Goal: Task Accomplishment & Management: Manage account settings

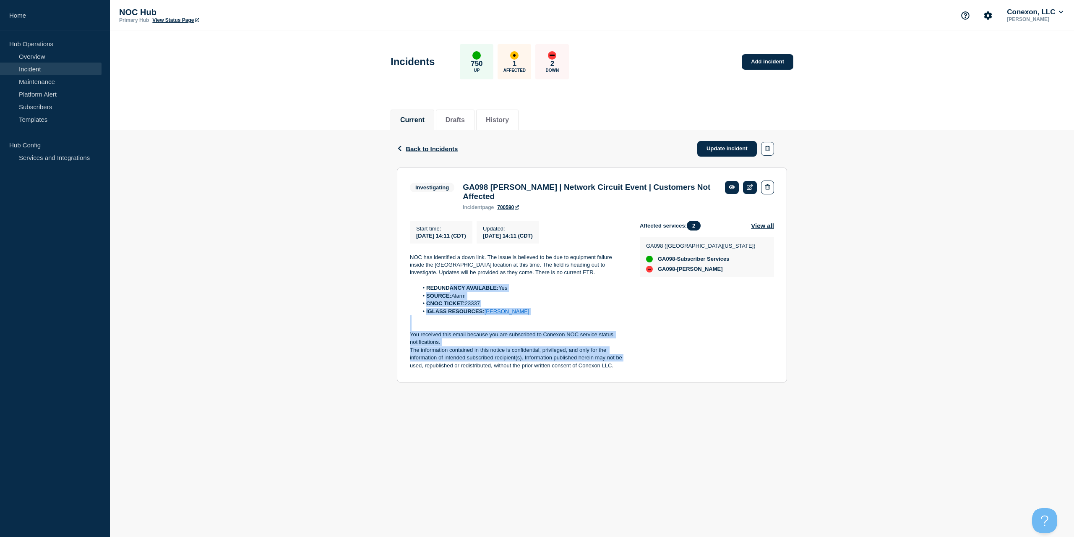
drag, startPoint x: 623, startPoint y: 364, endPoint x: 483, endPoint y: 308, distance: 149.9
click at [450, 292] on div "NOC has identified a down link. The issue is believed to be due to equipment fa…" at bounding box center [518, 311] width 217 height 116
click at [616, 364] on p "The information contained in this notice is confidential, privileged, and only …" at bounding box center [518, 357] width 217 height 23
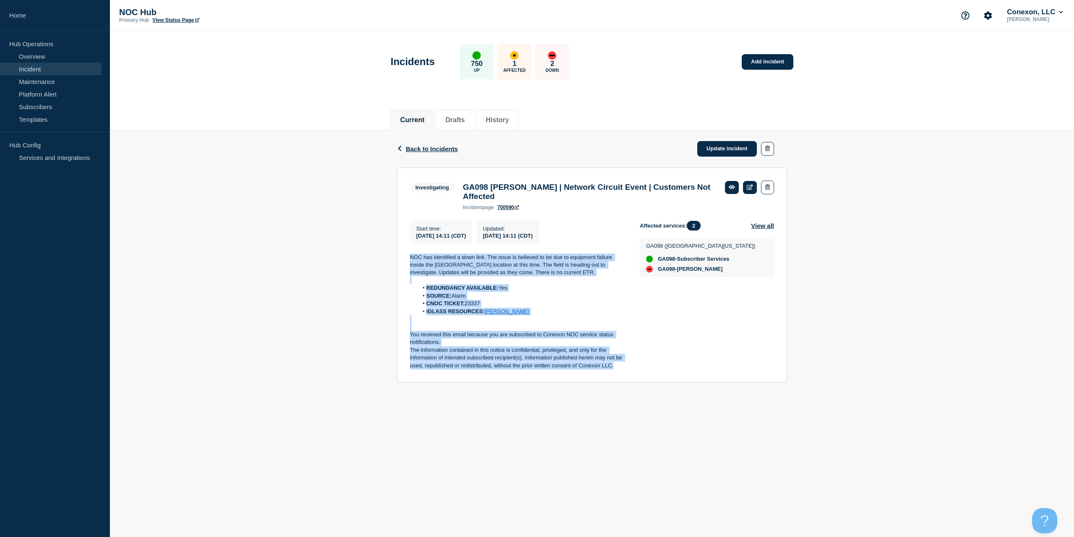
drag, startPoint x: 618, startPoint y: 373, endPoint x: 394, endPoint y: 262, distance: 250.5
click at [394, 262] on div "Back Back to Incidents Update incident Investigating GA098 Woolsey | Network Ci…" at bounding box center [592, 262] width 403 height 265
copy div "NOC has identified a down link. The issue is believed to be due to equipment fa…"
click at [751, 150] on link "Update incident" at bounding box center [727, 149] width 60 height 16
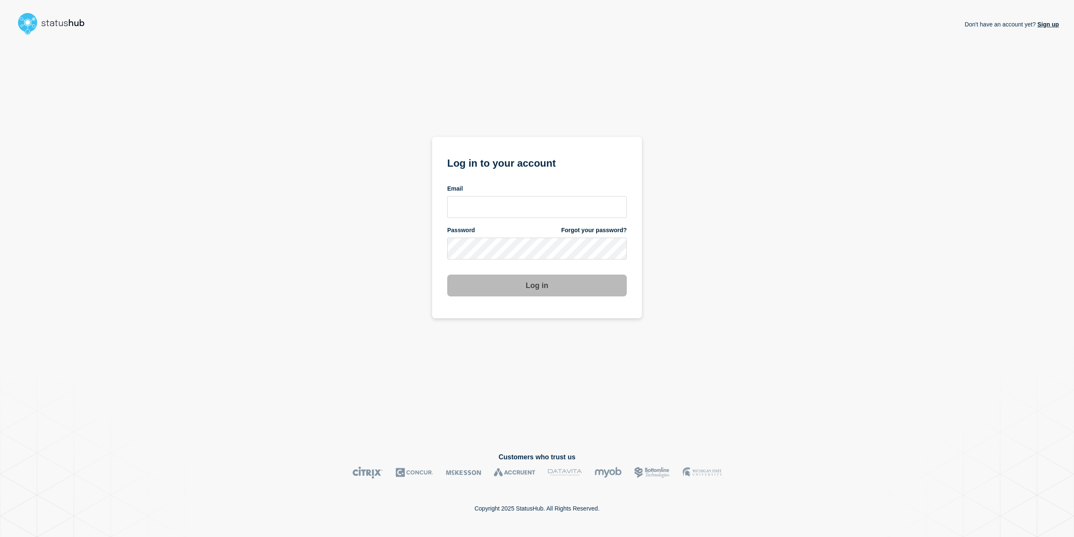
click at [510, 268] on form "Log in to your account Email Password Forgot your password? Log in" at bounding box center [537, 225] width 180 height 142
click at [488, 198] on input "email input" at bounding box center [537, 207] width 180 height 22
type input "C"
type input "[EMAIL_ADDRESS][PERSON_NAME][DOMAIN_NAME]"
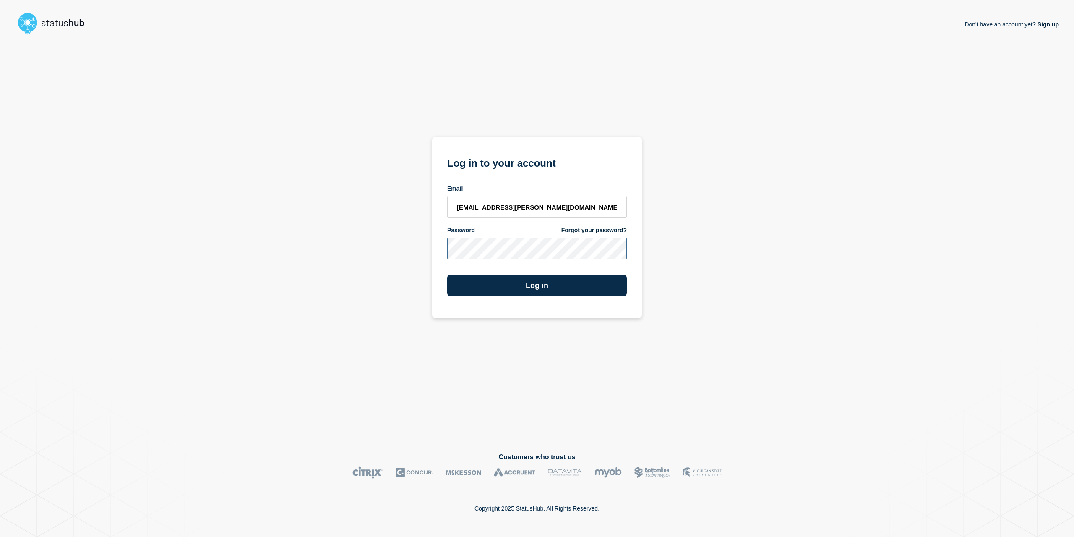
click at [447, 274] on button "Log in" at bounding box center [537, 285] width 180 height 22
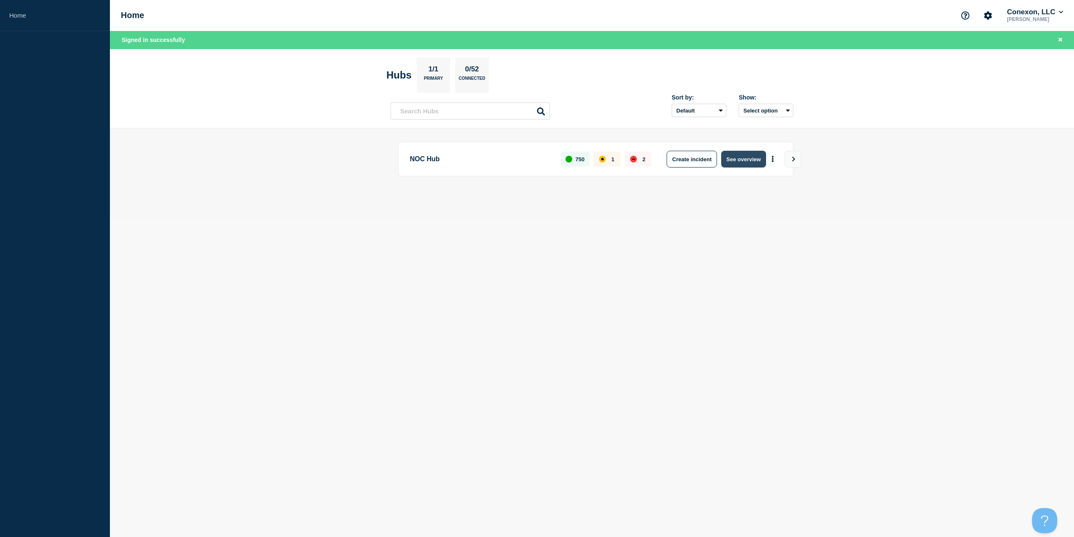
click at [749, 158] on button "See overview" at bounding box center [743, 159] width 44 height 17
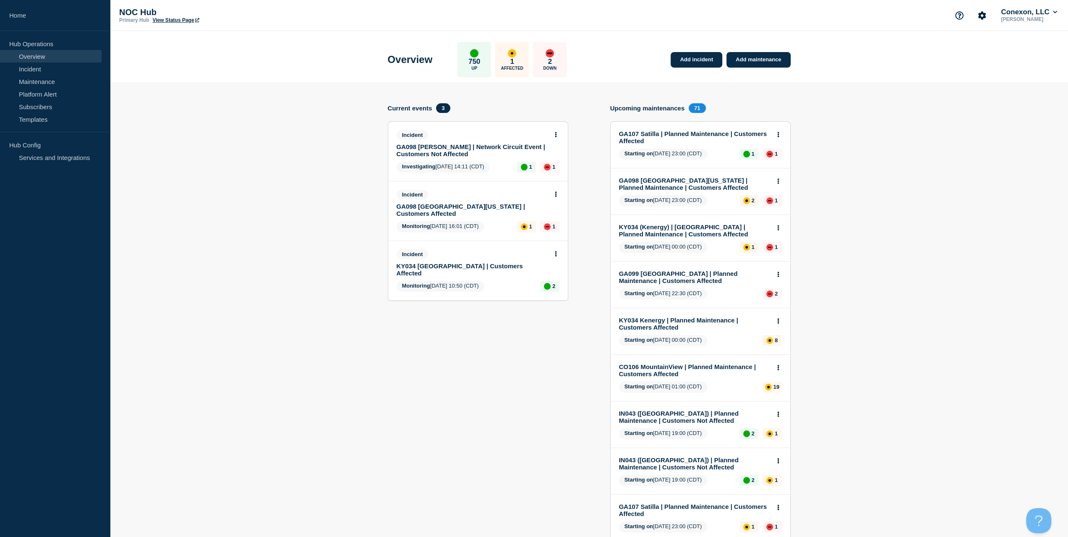
click at [459, 151] on link "GA098 Woolsey | Network Circuit Event | Customers Not Affected" at bounding box center [472, 150] width 151 height 14
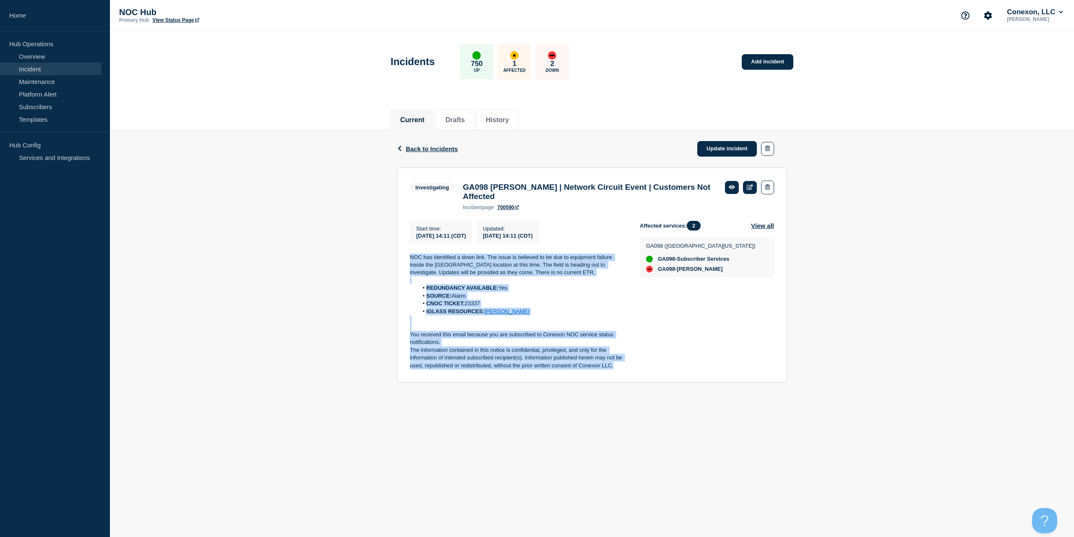
drag, startPoint x: 563, startPoint y: 351, endPoint x: 366, endPoint y: 261, distance: 216.9
click at [366, 261] on div "Back Back to Incidents Update incident Investigating GA098 Woolsey | Network Ci…" at bounding box center [592, 262] width 964 height 265
copy div "NOC has identified a down link. The issue is believed to be due to equipment fa…"
click at [725, 152] on link "Update incident" at bounding box center [727, 149] width 60 height 16
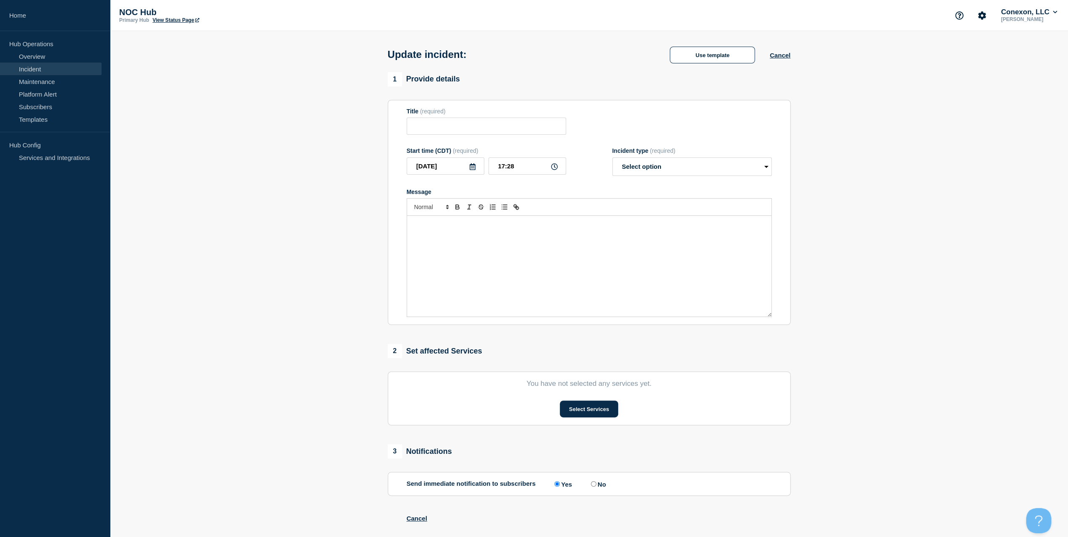
type input "GA098 Woolsey | Network Circuit Event | Customers Not Affected"
click at [496, 249] on div "Message" at bounding box center [589, 266] width 364 height 101
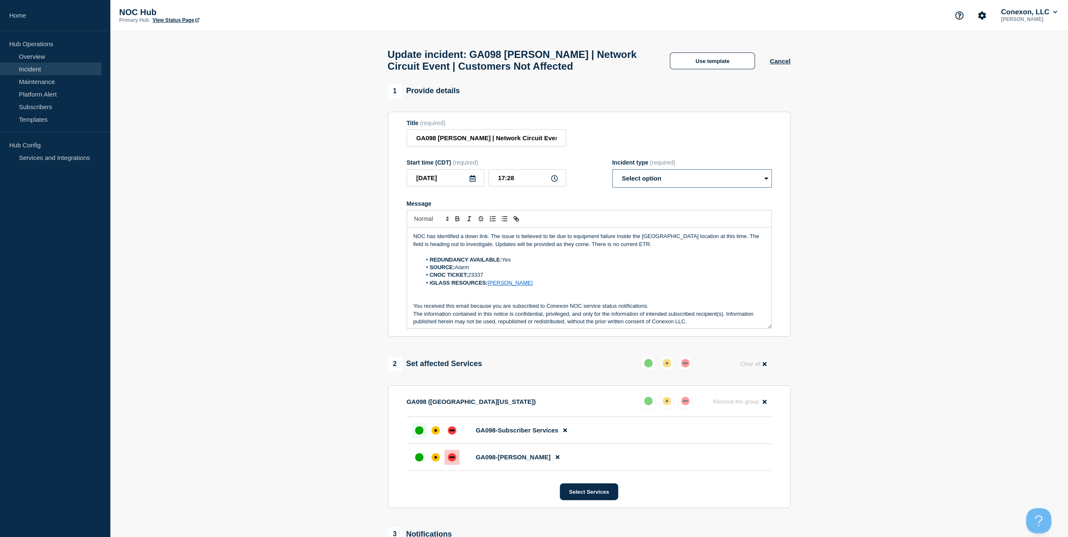
click at [667, 179] on select "Select option Investigating Identified Monitoring Resolved" at bounding box center [691, 178] width 159 height 18
select select "resolved"
click at [612, 173] on select "Select option Investigating Identified Monitoring Resolved" at bounding box center [691, 178] width 159 height 18
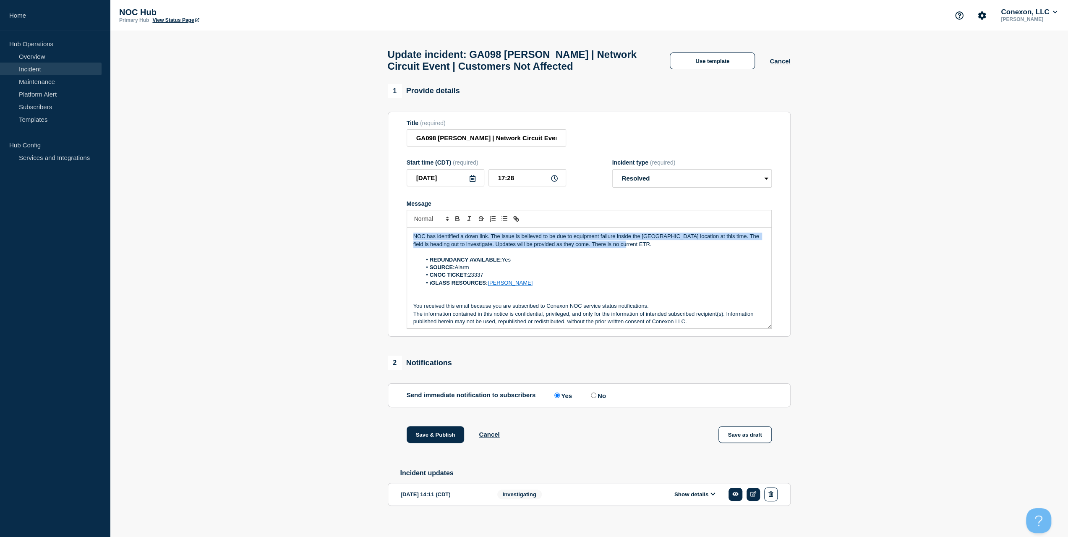
drag, startPoint x: 666, startPoint y: 246, endPoint x: 258, endPoint y: 213, distance: 410.1
click at [258, 213] on section "1 Provide details Title (required) GA098 Woolsey | Network Circuit Event | Cust…" at bounding box center [589, 308] width 958 height 448
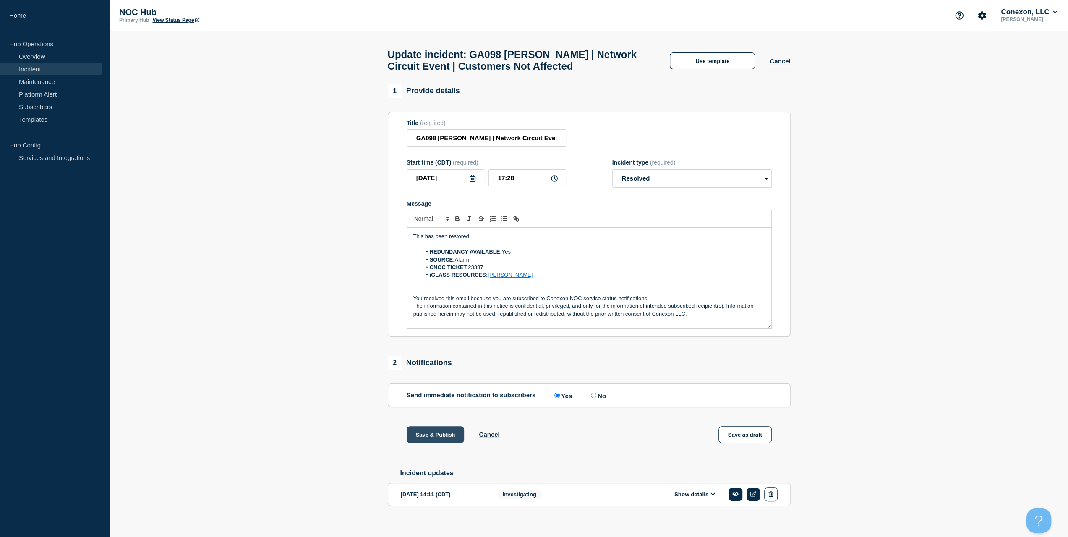
click at [433, 435] on button "Save & Publish" at bounding box center [436, 434] width 58 height 17
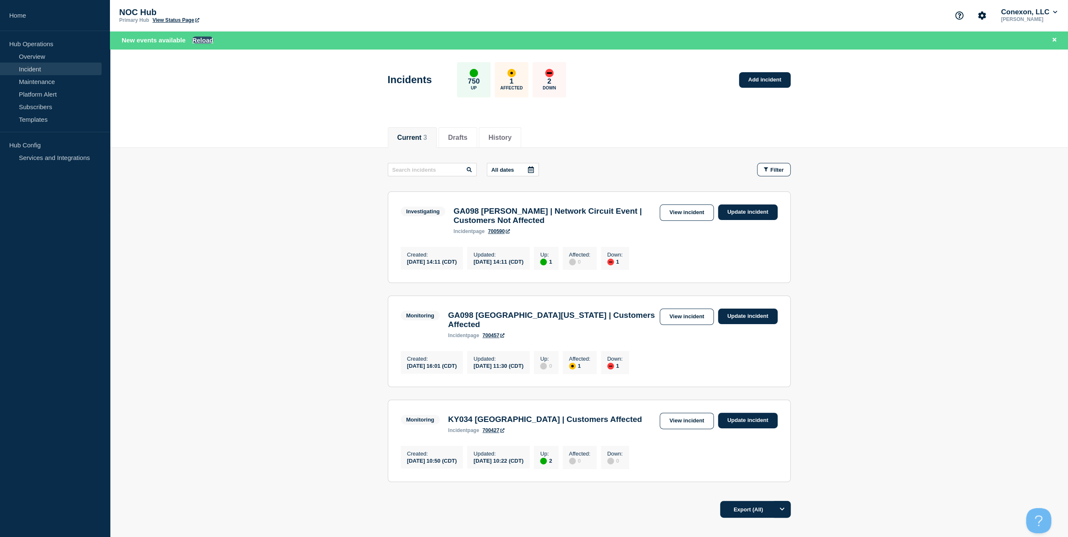
click at [201, 37] on button "Reload" at bounding box center [202, 40] width 21 height 7
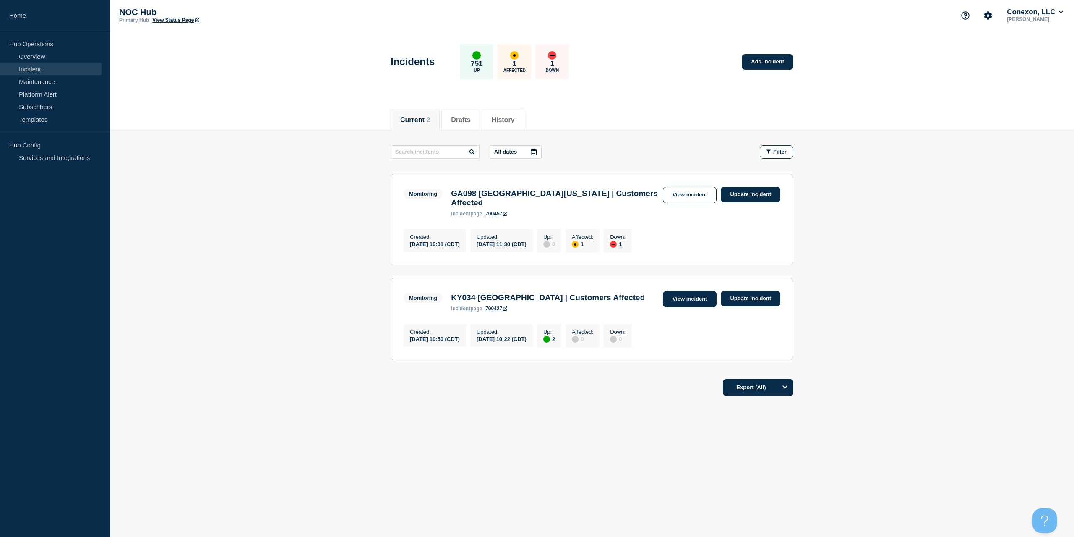
click at [685, 295] on link "View incident" at bounding box center [690, 299] width 54 height 16
click at [692, 298] on link "View incident" at bounding box center [690, 299] width 54 height 16
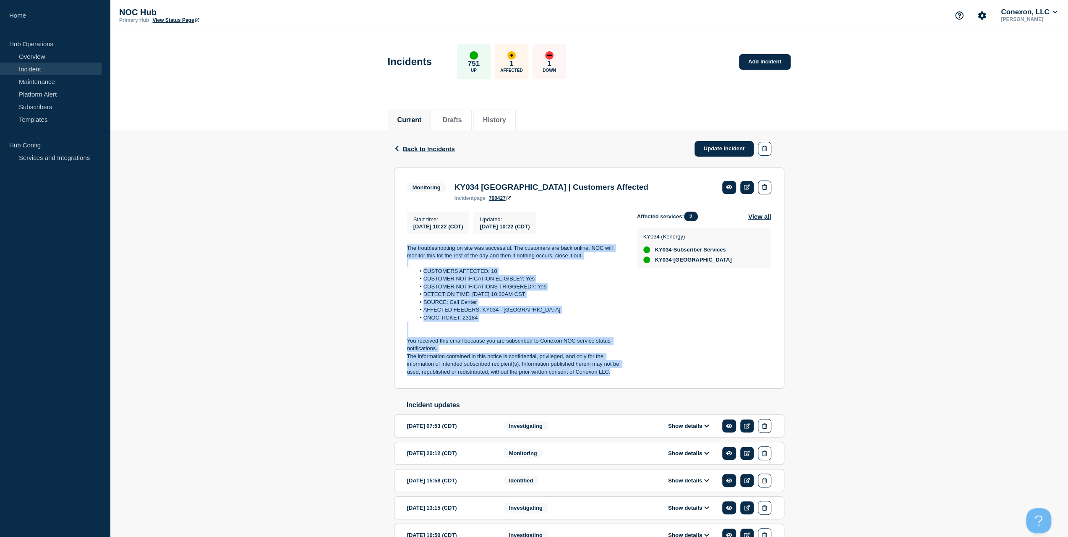
drag, startPoint x: 614, startPoint y: 376, endPoint x: 387, endPoint y: 251, distance: 258.5
click at [388, 251] on div "Back Back to Incidents Update incident Monitoring KY034 Whitesville | Customers…" at bounding box center [589, 351] width 403 height 443
copy div "The troubleshooting on site was successful. The customers are back online. NOC …"
click at [710, 146] on link "Update incident" at bounding box center [725, 149] width 60 height 16
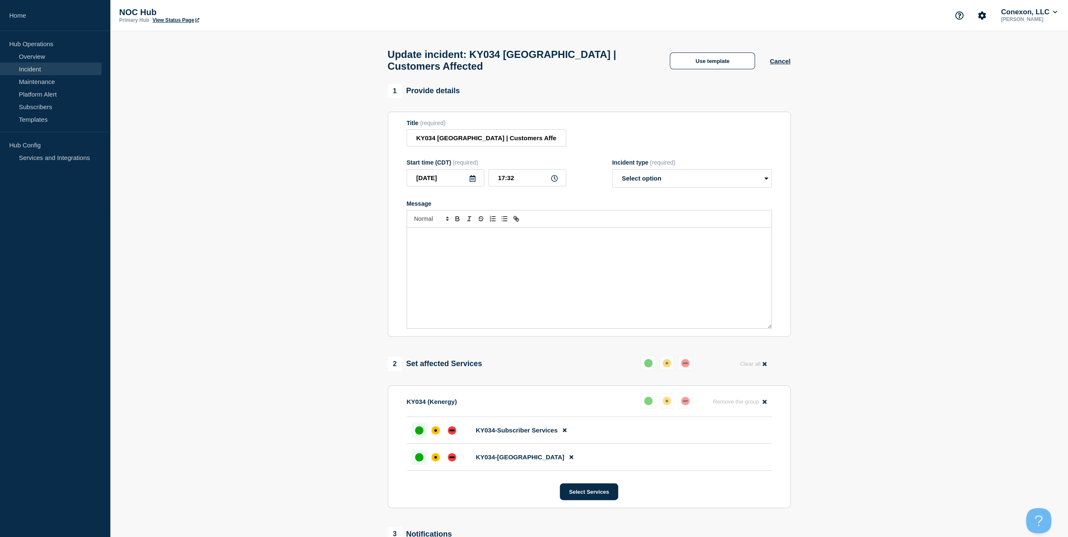
drag, startPoint x: 535, startPoint y: 284, endPoint x: 600, endPoint y: 207, distance: 100.7
click at [536, 282] on div "Message" at bounding box center [589, 277] width 364 height 101
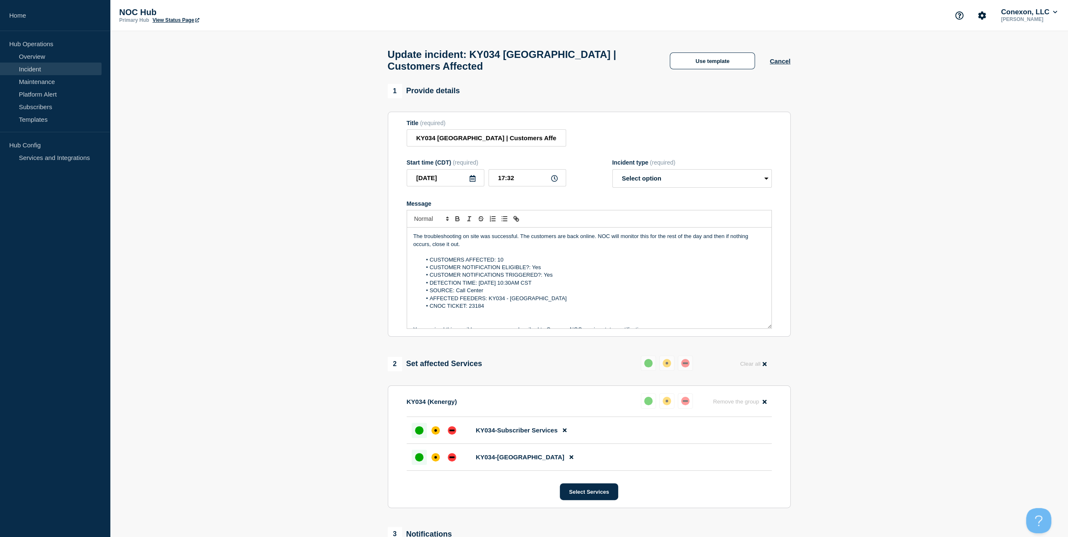
scroll to position [19, 0]
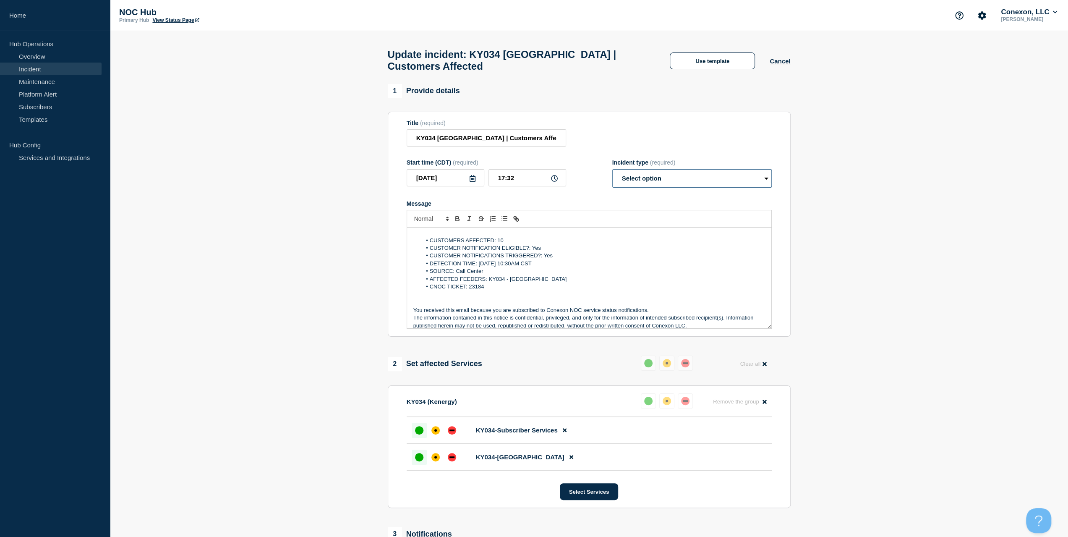
click at [661, 180] on select "Select option Investigating Identified Monitoring Resolved" at bounding box center [691, 178] width 159 height 18
select select "resolved"
click at [612, 173] on select "Select option Investigating Identified Monitoring Resolved" at bounding box center [691, 178] width 159 height 18
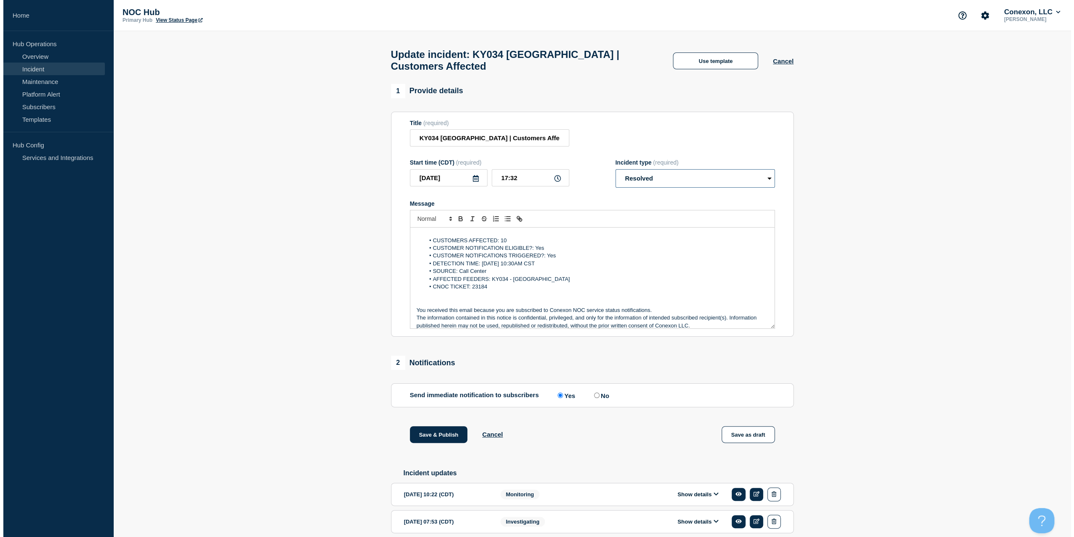
scroll to position [0, 0]
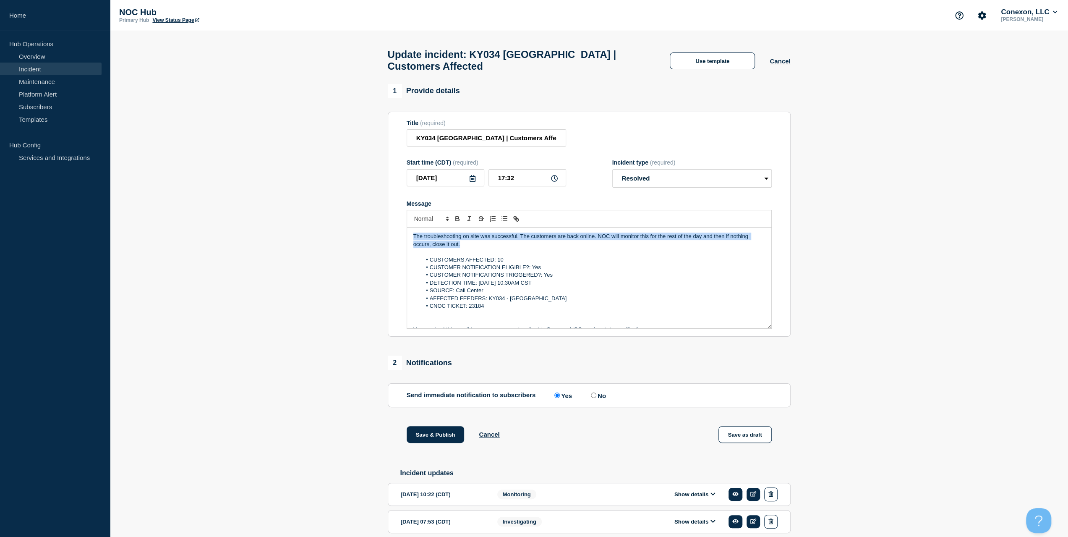
drag, startPoint x: 475, startPoint y: 245, endPoint x: 349, endPoint y: 232, distance: 127.0
click at [349, 232] on section "1 Provide details Title (required) KY034 Whitesville | Customers Affected Start…" at bounding box center [589, 376] width 958 height 585
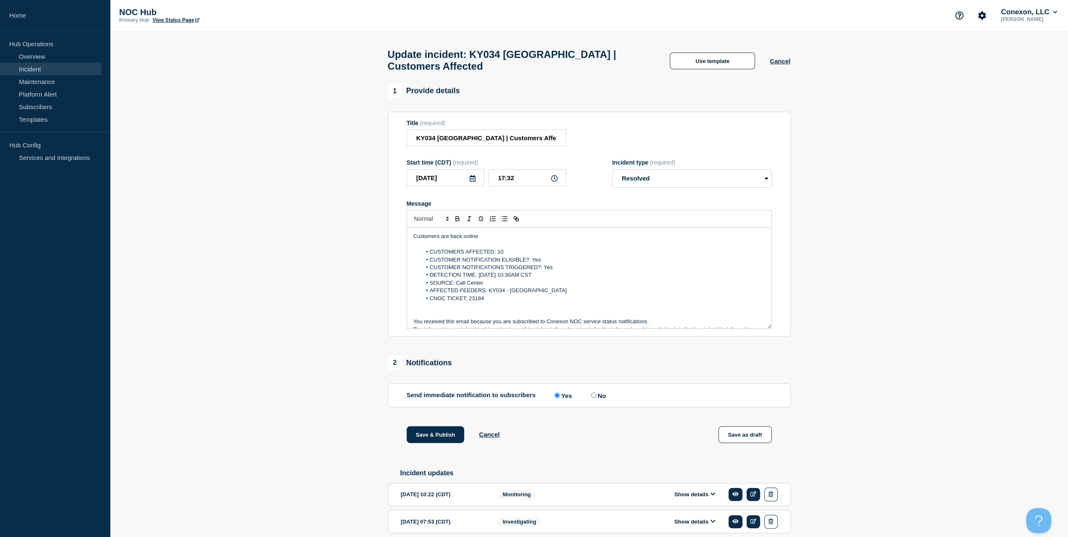
click at [426, 426] on div "1 Provide details Title (required) KY034 Whitesville | Customers Affected Start…" at bounding box center [589, 376] width 413 height 585
click at [423, 431] on button "Save & Publish" at bounding box center [436, 434] width 58 height 17
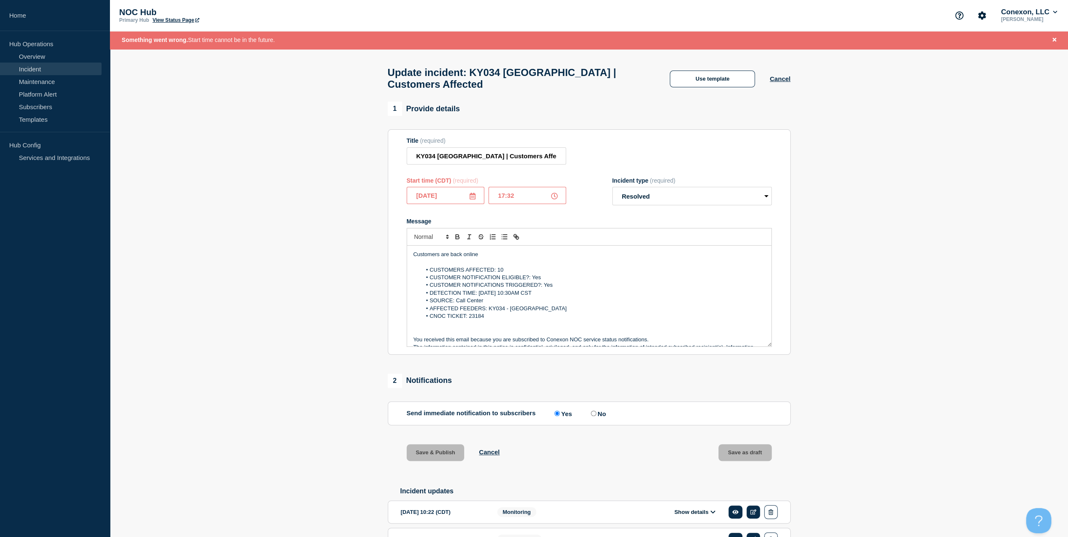
click at [557, 199] on icon at bounding box center [554, 196] width 7 height 7
click at [529, 200] on input "17:32" at bounding box center [527, 195] width 78 height 17
type input "17:32"
click at [688, 203] on select "Select option Investigating Identified Monitoring Resolved" at bounding box center [691, 196] width 159 height 18
click at [423, 461] on button "Save & Publish" at bounding box center [436, 452] width 58 height 17
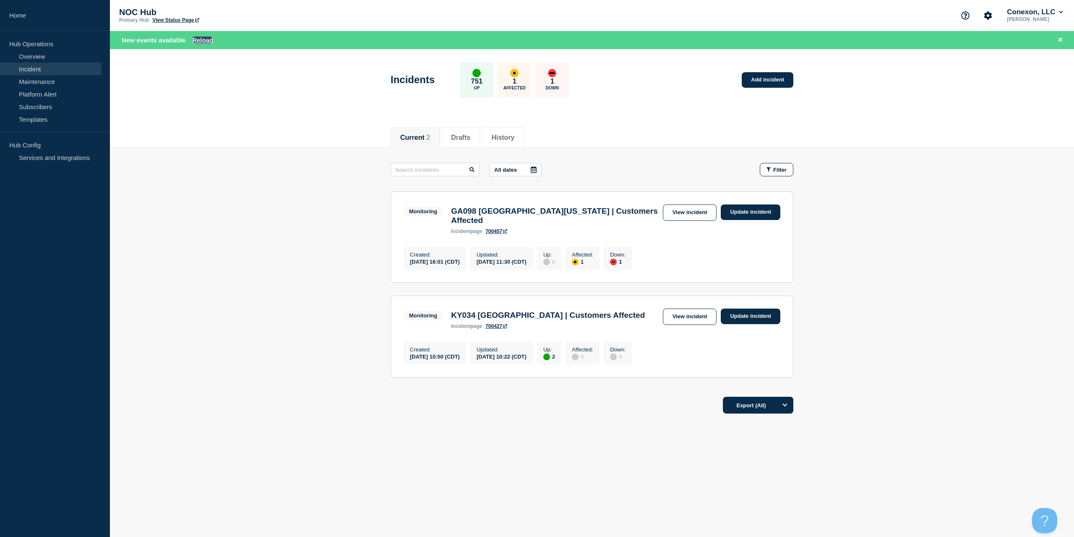
click at [193, 39] on button "Reload" at bounding box center [202, 40] width 21 height 7
